Goal: Task Accomplishment & Management: Manage account settings

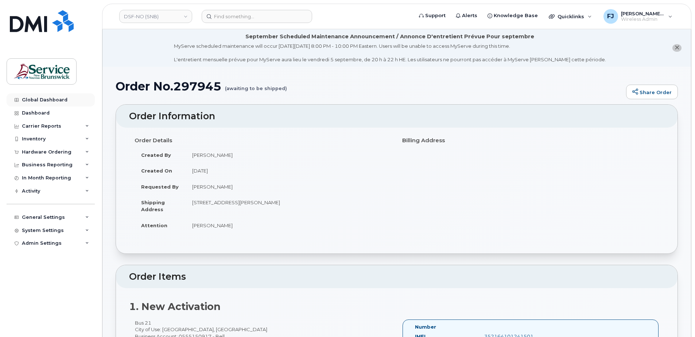
scroll to position [292, 0]
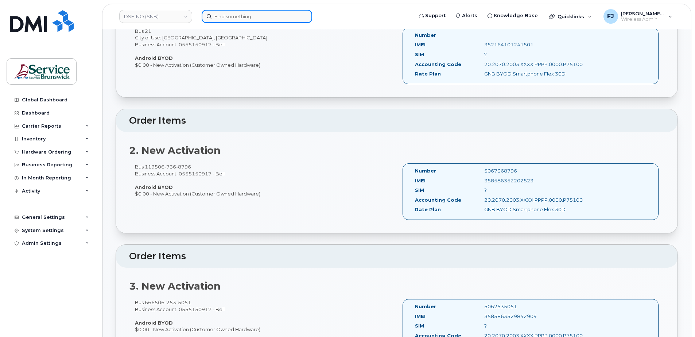
click at [243, 17] on input at bounding box center [257, 16] width 110 height 13
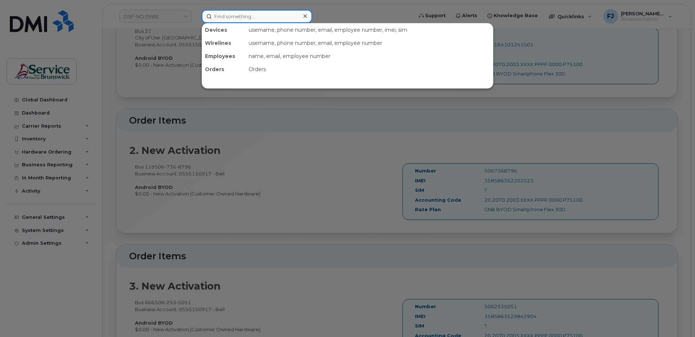
paste input "506 252-5059"
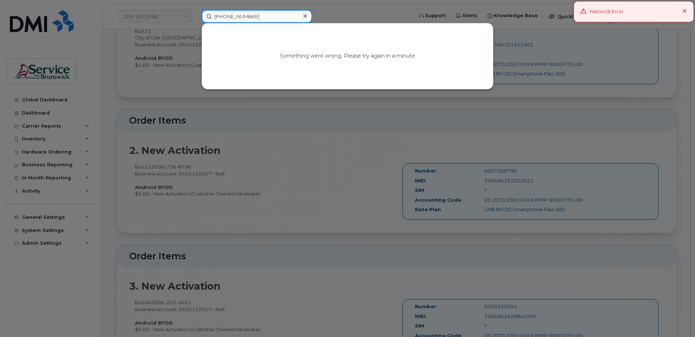
click at [237, 17] on input "506 252-5059" at bounding box center [257, 16] width 110 height 13
click at [226, 15] on input "506 2525059" at bounding box center [257, 16] width 110 height 13
drag, startPoint x: 257, startPoint y: 16, endPoint x: 197, endPoint y: 11, distance: 60.4
click at [198, 11] on div "5062525059 Your session has expired. Please, login again. Go to Sign In Page" at bounding box center [305, 16] width 218 height 13
type input "5062525059"
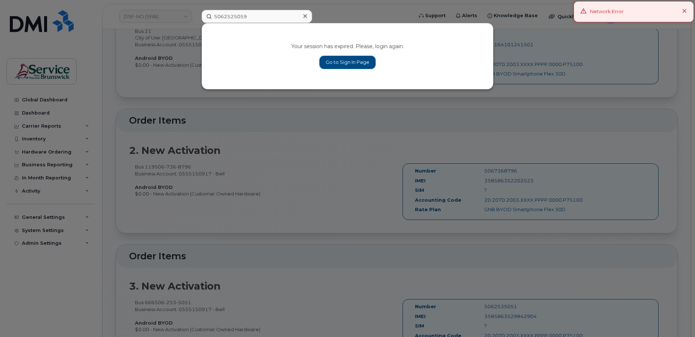
click at [348, 62] on link "Go to Sign In Page" at bounding box center [347, 62] width 56 height 13
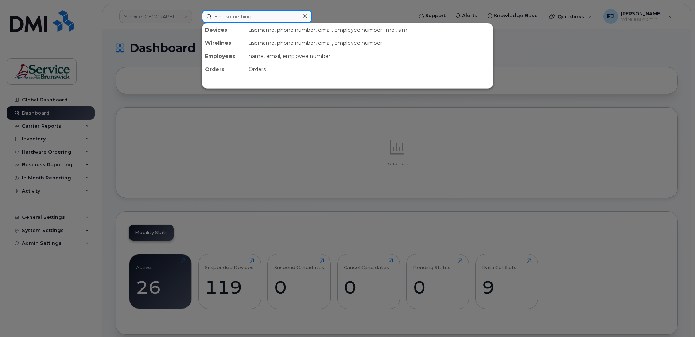
click at [244, 15] on input at bounding box center [257, 16] width 110 height 13
paste input "5062525059"
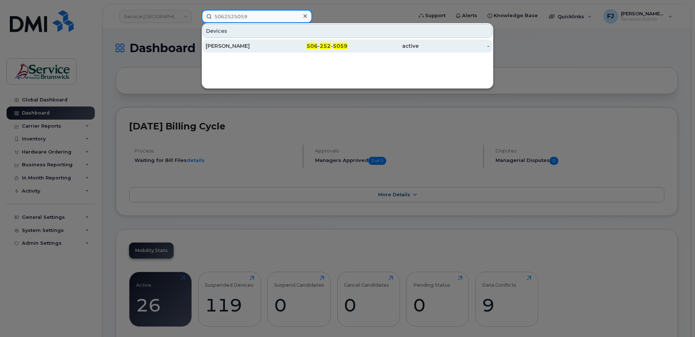
type input "5062525059"
click at [285, 43] on div "506 - 252 - 5059" at bounding box center [312, 45] width 71 height 7
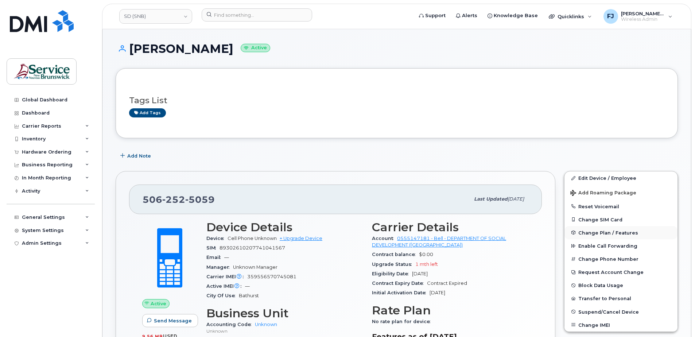
click at [588, 232] on span "Change Plan / Features" at bounding box center [608, 232] width 60 height 5
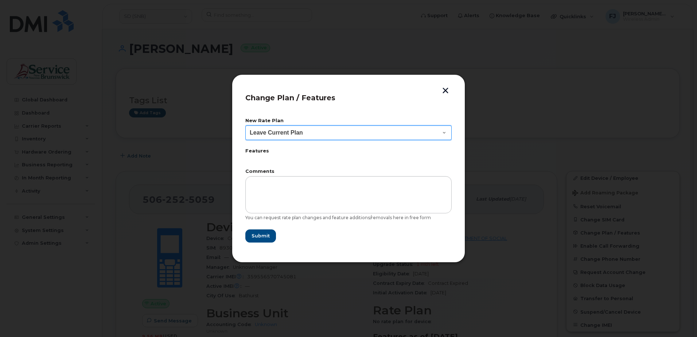
click at [333, 131] on select "Leave Current Plan Corporate Voice" at bounding box center [348, 132] width 206 height 15
click at [251, 149] on label "Features" at bounding box center [348, 151] width 206 height 5
click at [255, 151] on label "Features" at bounding box center [348, 151] width 206 height 5
click at [258, 152] on label "Features" at bounding box center [348, 151] width 206 height 5
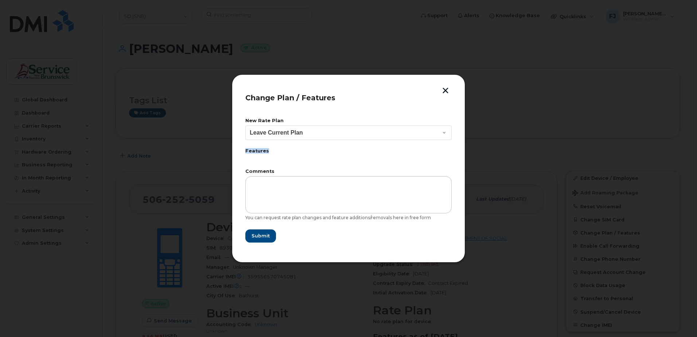
click at [258, 152] on label "Features" at bounding box center [348, 151] width 206 height 5
click at [430, 101] on header "Change Plan / Features" at bounding box center [348, 100] width 206 height 24
click at [434, 130] on select "Leave Current Plan Corporate Voice" at bounding box center [348, 132] width 206 height 15
select select "6190546"
click at [245, 125] on select "Leave Current Plan Corporate Voice" at bounding box center [348, 132] width 206 height 15
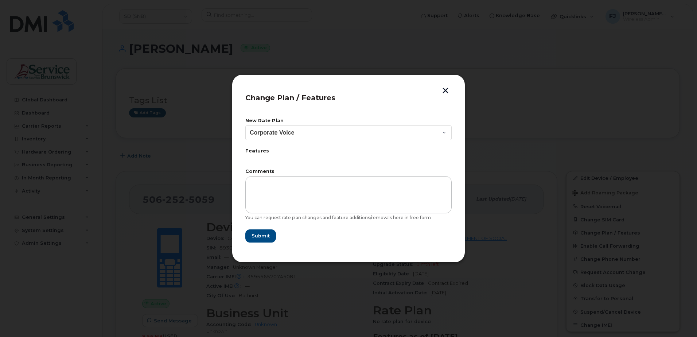
click at [261, 153] on label "Features" at bounding box center [348, 151] width 206 height 5
click at [447, 89] on button "button" at bounding box center [445, 91] width 11 height 8
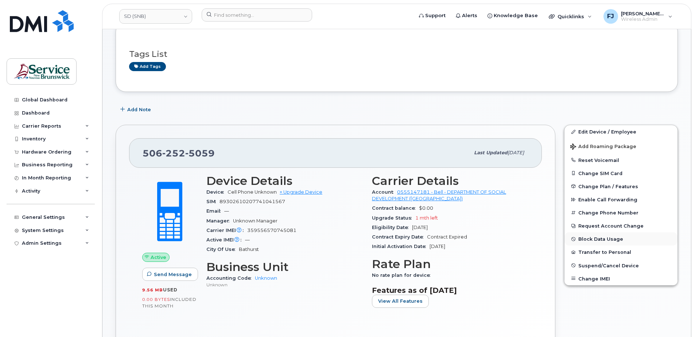
scroll to position [73, 0]
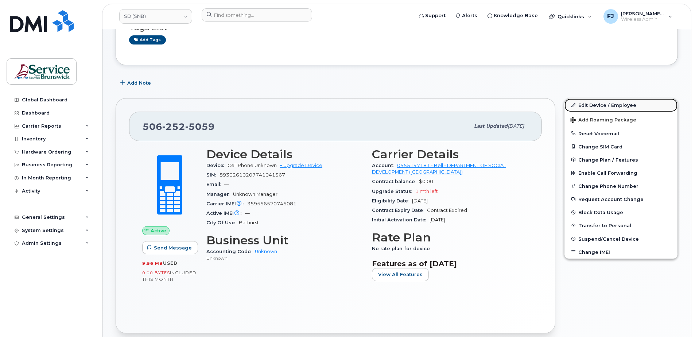
click at [593, 105] on link "Edit Device / Employee" at bounding box center [620, 104] width 113 height 13
click at [592, 102] on link "Edit Device / Employee" at bounding box center [620, 104] width 113 height 13
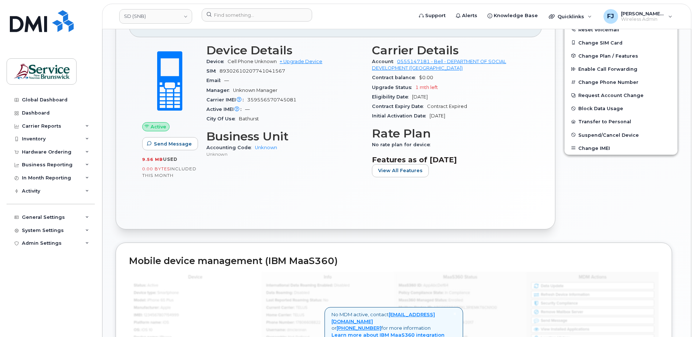
scroll to position [255, 0]
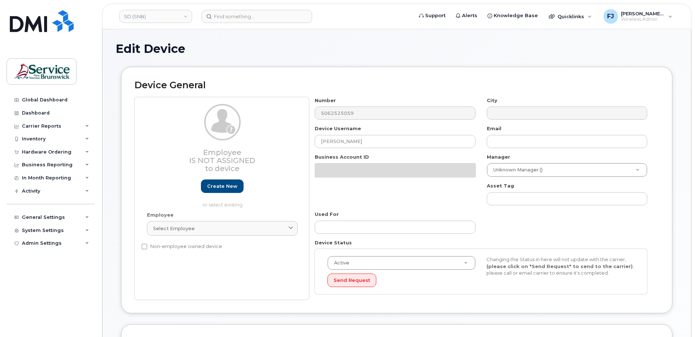
select select "34535600"
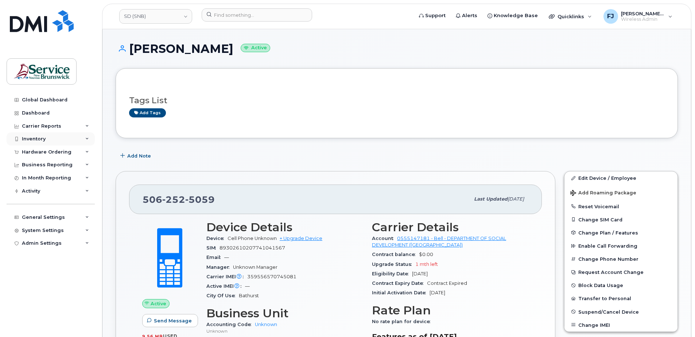
click at [86, 138] on icon at bounding box center [87, 139] width 4 height 4
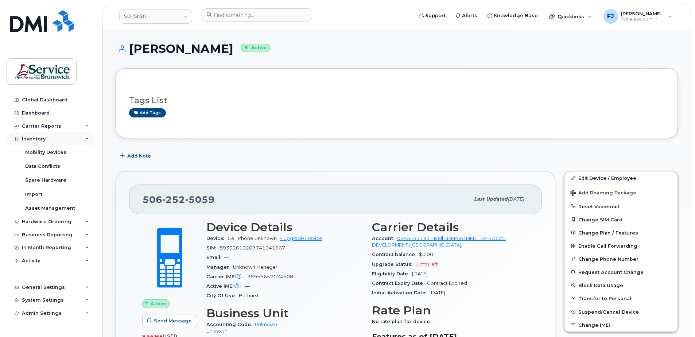
click at [86, 138] on icon at bounding box center [87, 139] width 4 height 4
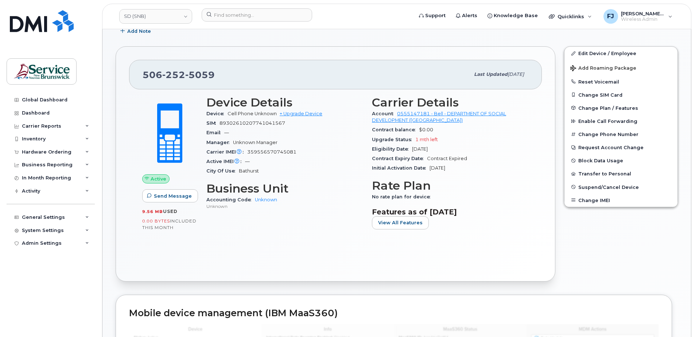
scroll to position [109, 0]
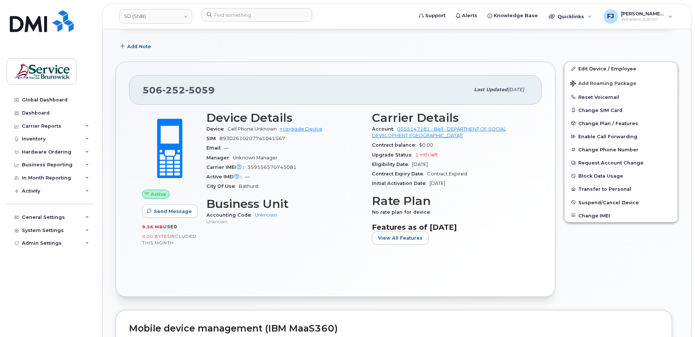
click at [306, 185] on div "City Of Use [GEOGRAPHIC_DATA]" at bounding box center [284, 186] width 157 height 9
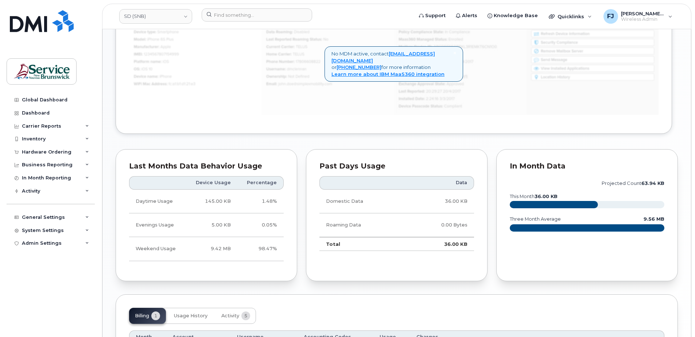
scroll to position [474, 0]
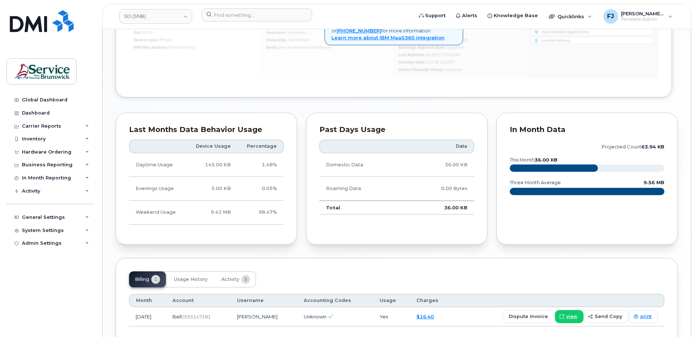
click at [403, 165] on td "Domestic Data" at bounding box center [362, 165] width 87 height 24
click at [400, 185] on td "Roaming Data" at bounding box center [362, 189] width 87 height 24
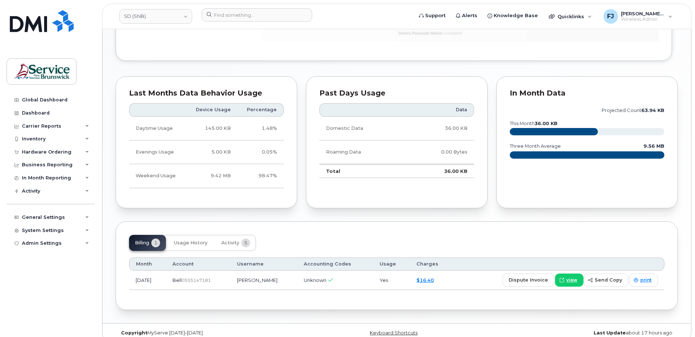
scroll to position [520, 0]
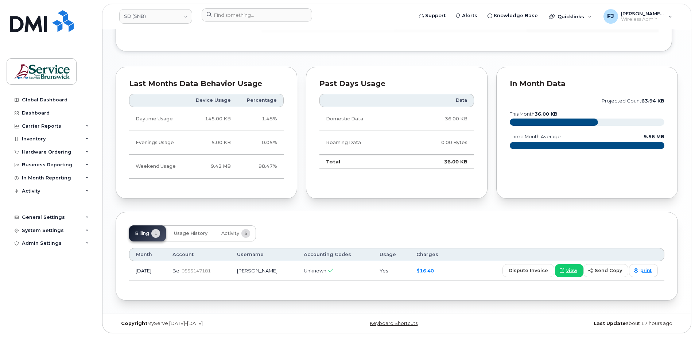
click at [379, 218] on div "Billing 1 Usage History Activity 5 Month Account Username Accounting Codes Usag…" at bounding box center [397, 256] width 562 height 89
click at [197, 237] on button "Usage History" at bounding box center [190, 233] width 45 height 16
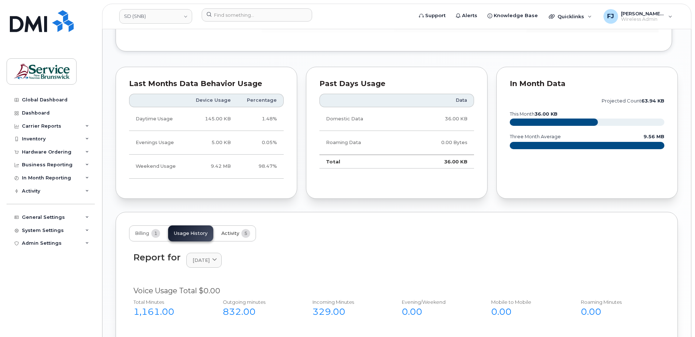
click at [227, 233] on span "Activity" at bounding box center [230, 233] width 18 height 6
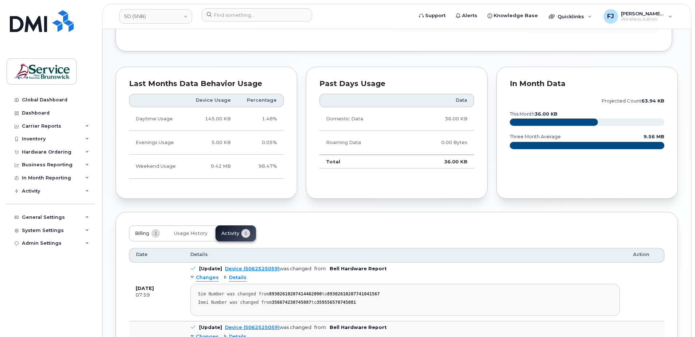
click at [152, 230] on button "Billing 1" at bounding box center [147, 233] width 37 height 16
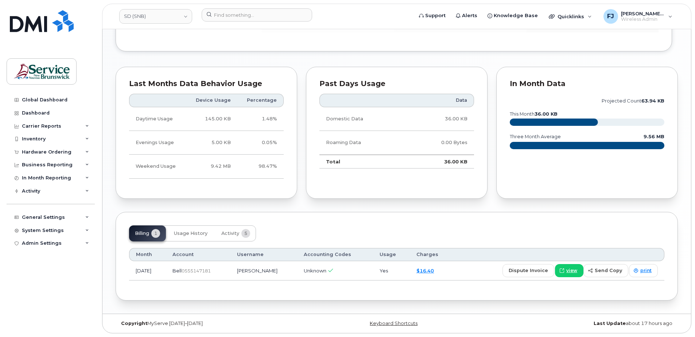
click at [362, 233] on div "Billing 1 Usage History Activity 5" at bounding box center [396, 233] width 535 height 16
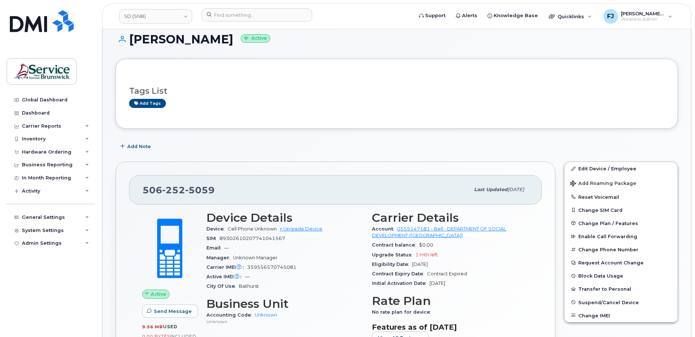
scroll to position [0, 0]
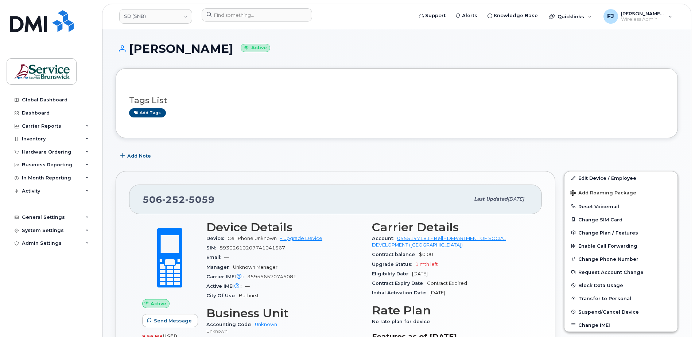
drag, startPoint x: 588, startPoint y: 296, endPoint x: 496, endPoint y: 301, distance: 92.0
drag, startPoint x: 496, startPoint y: 301, endPoint x: 475, endPoint y: 308, distance: 21.4
click at [475, 308] on h3 "Rate Plan" at bounding box center [450, 310] width 157 height 13
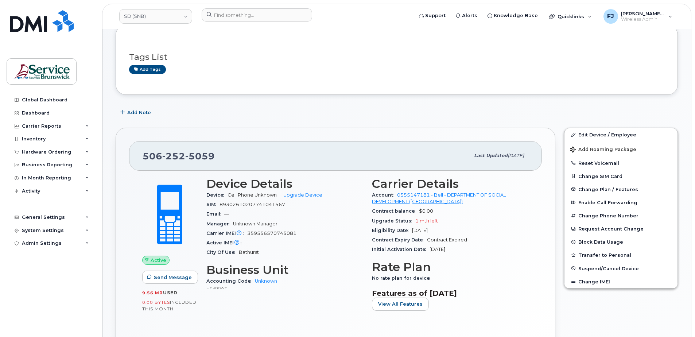
scroll to position [73, 0]
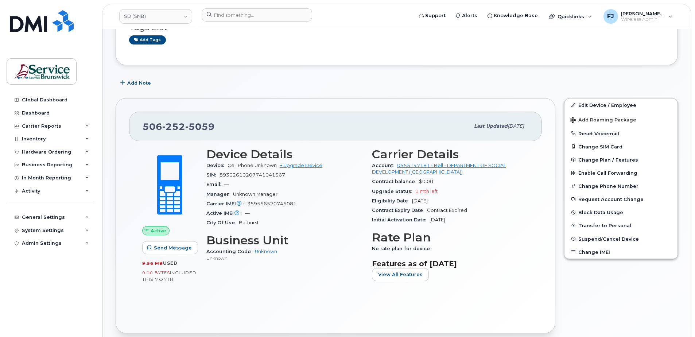
click at [529, 167] on div "Carrier Details Account 0555147181 - Bell - DEPARTMENT OF SOCIAL DEVELOPMENT (S…" at bounding box center [449, 217] width 165 height 148
click at [507, 128] on span "[DATE]" at bounding box center [515, 125] width 16 height 5
drag, startPoint x: 454, startPoint y: 125, endPoint x: 530, endPoint y: 125, distance: 75.8
click at [530, 125] on div "[PHONE_NUMBER] Last updated [DATE]" at bounding box center [335, 126] width 413 height 29
